Goal: Check status

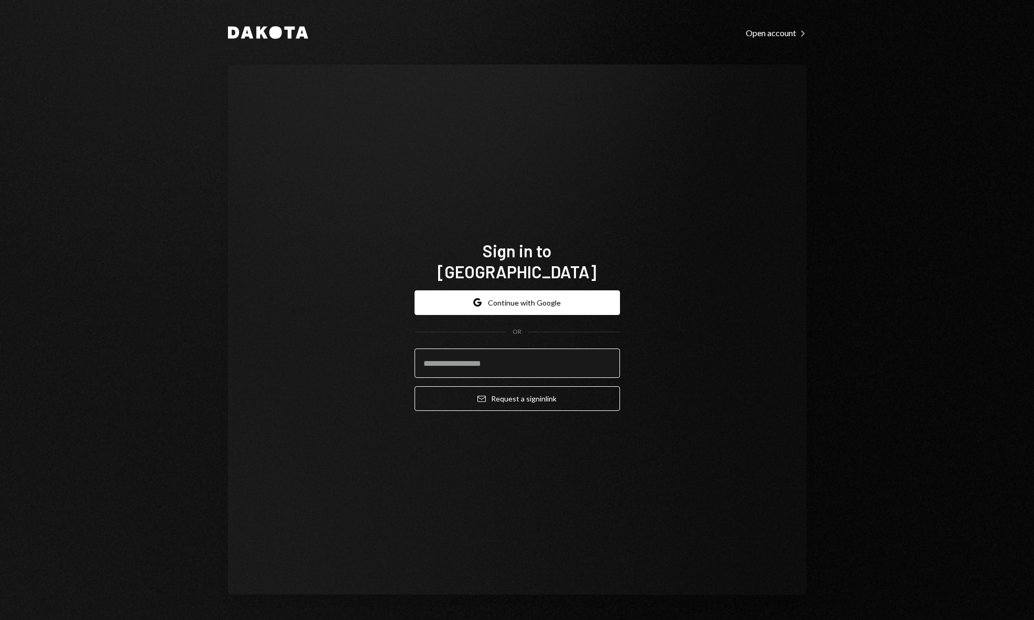
click at [484, 350] on input "email" at bounding box center [517, 363] width 205 height 29
type input "**********"
click at [572, 389] on button "Email Request a sign in link" at bounding box center [517, 398] width 205 height 25
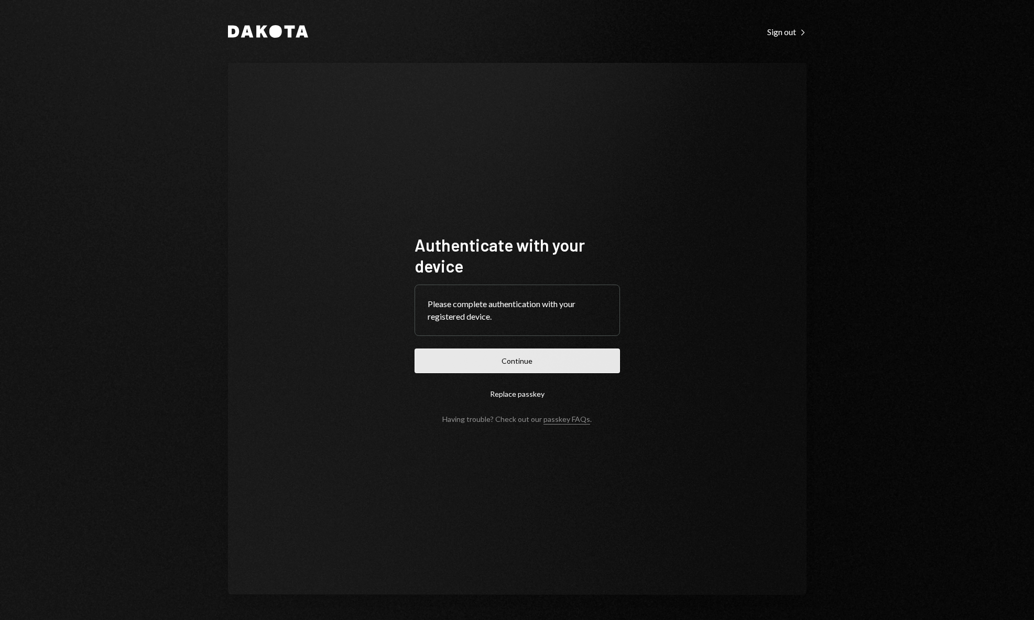
click at [586, 357] on button "Continue" at bounding box center [517, 361] width 205 height 25
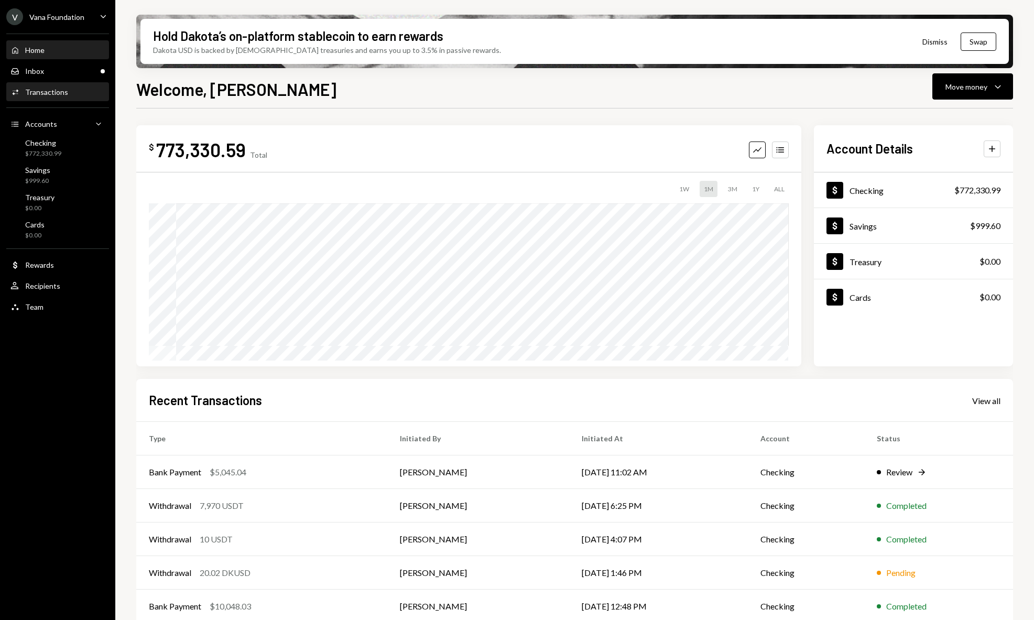
click at [64, 97] on div "Activities Transactions" at bounding box center [57, 92] width 94 height 18
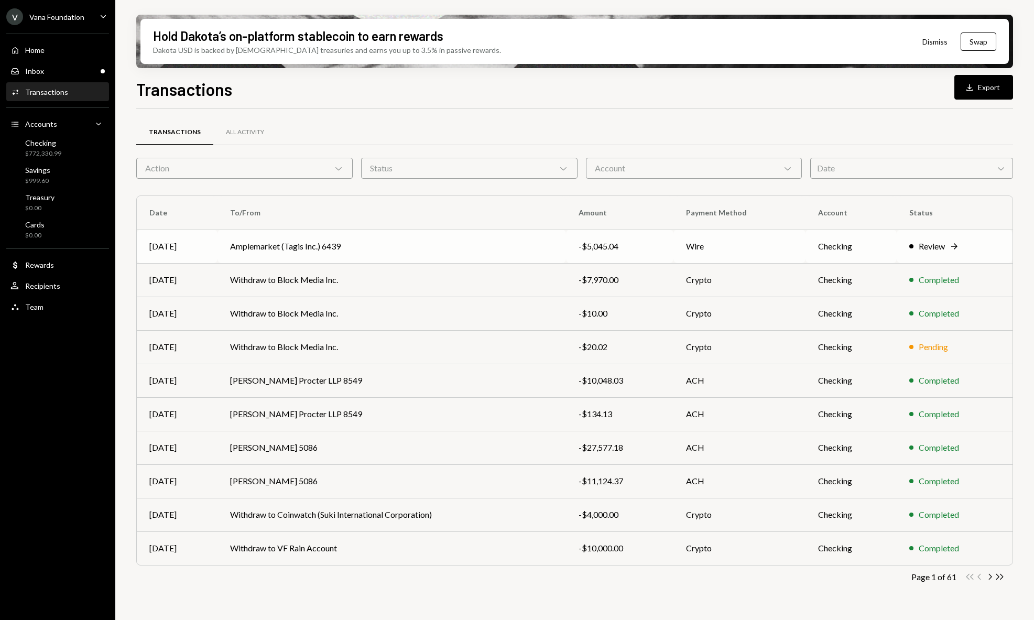
click at [721, 243] on td "Wire" at bounding box center [739, 247] width 132 height 34
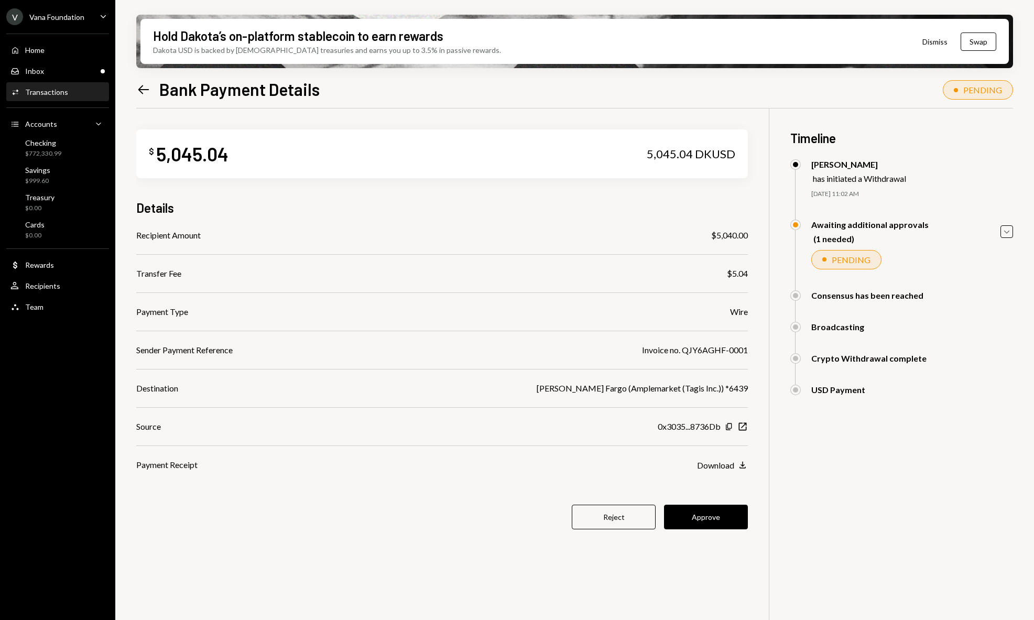
click at [53, 91] on div "Transactions" at bounding box center [46, 92] width 43 height 9
